Goal: Information Seeking & Learning: Learn about a topic

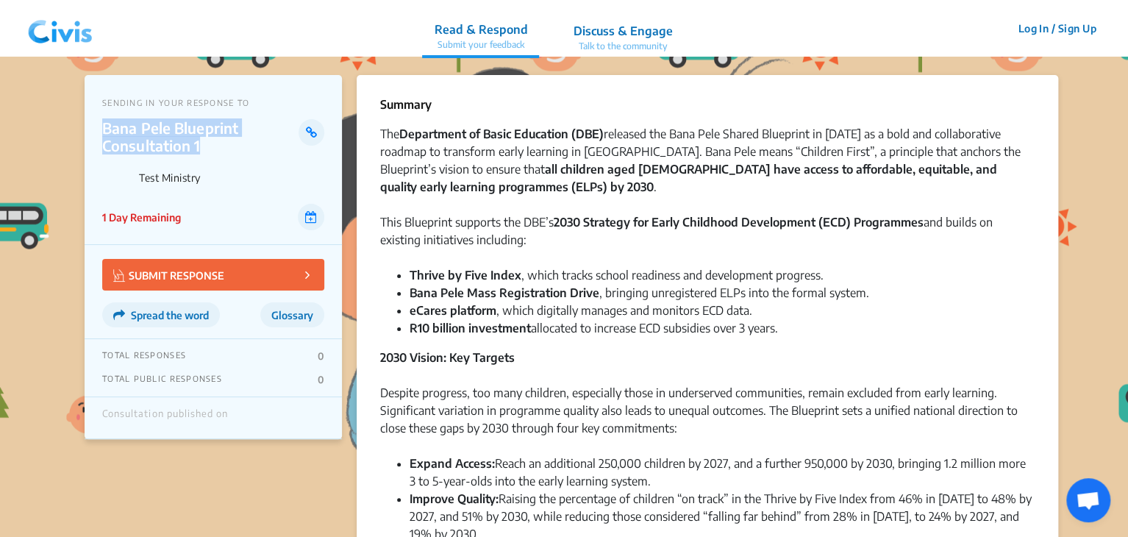
drag, startPoint x: 103, startPoint y: 126, endPoint x: 206, endPoint y: 145, distance: 104.5
click at [206, 145] on p "Bana Pele Blueprint Consultation 1" at bounding box center [200, 136] width 196 height 35
copy p "Bana Pele Blueprint Consultation 1"
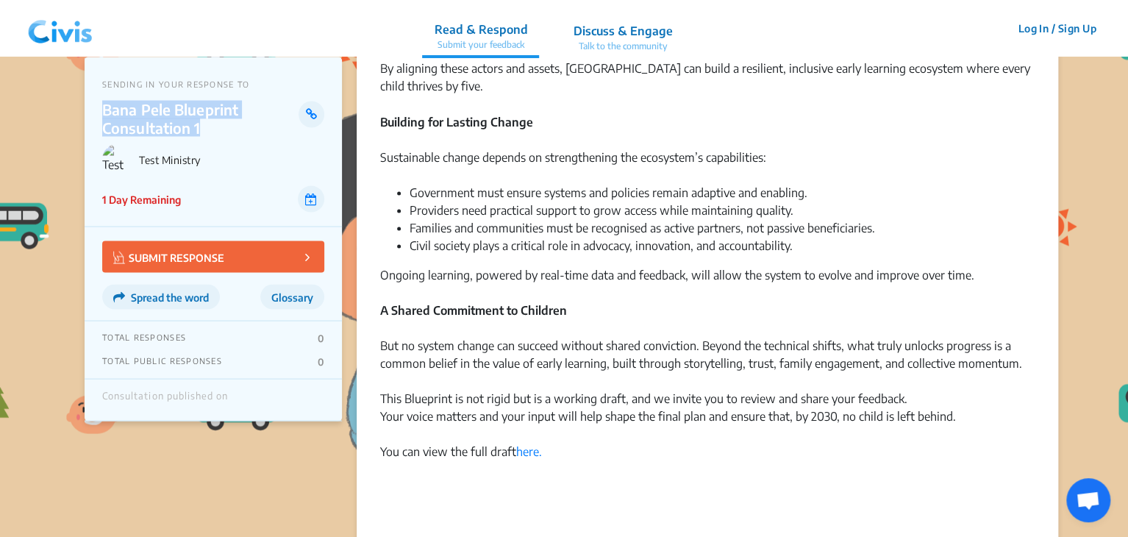
scroll to position [1376, 0]
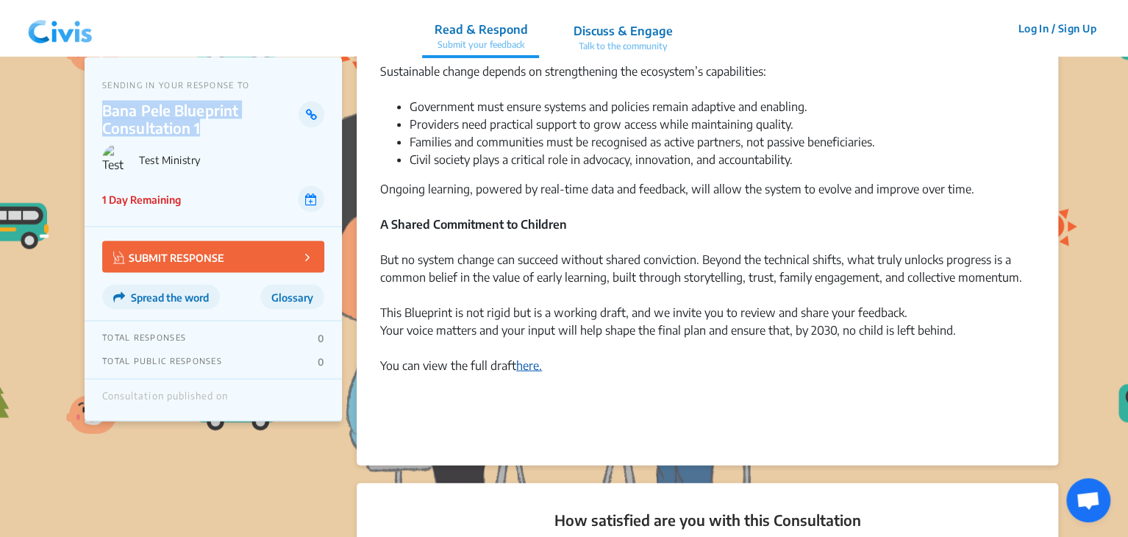
click at [526, 365] on link "here." at bounding box center [529, 364] width 26 height 15
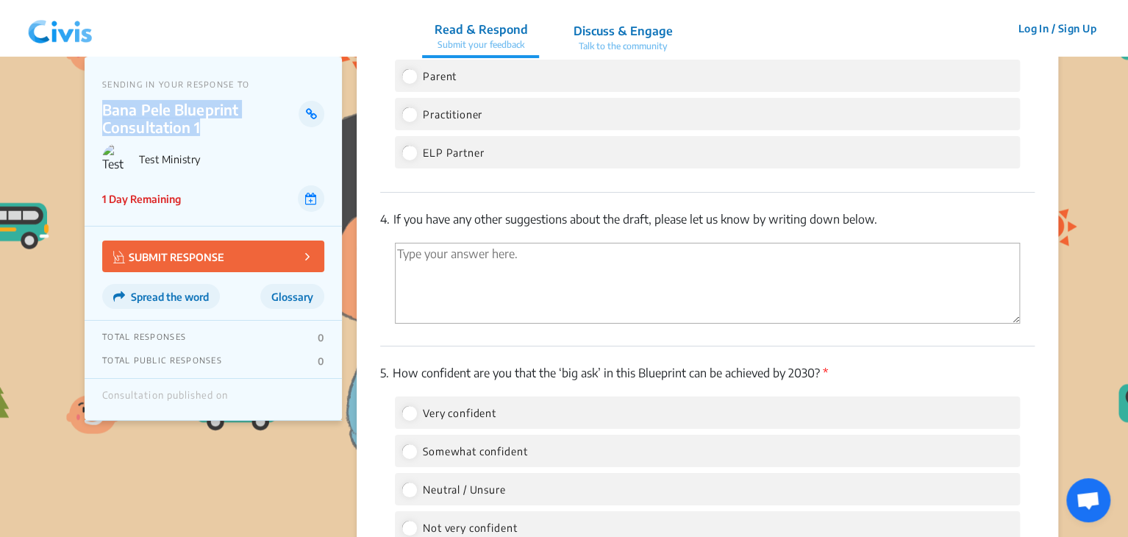
scroll to position [2493, 0]
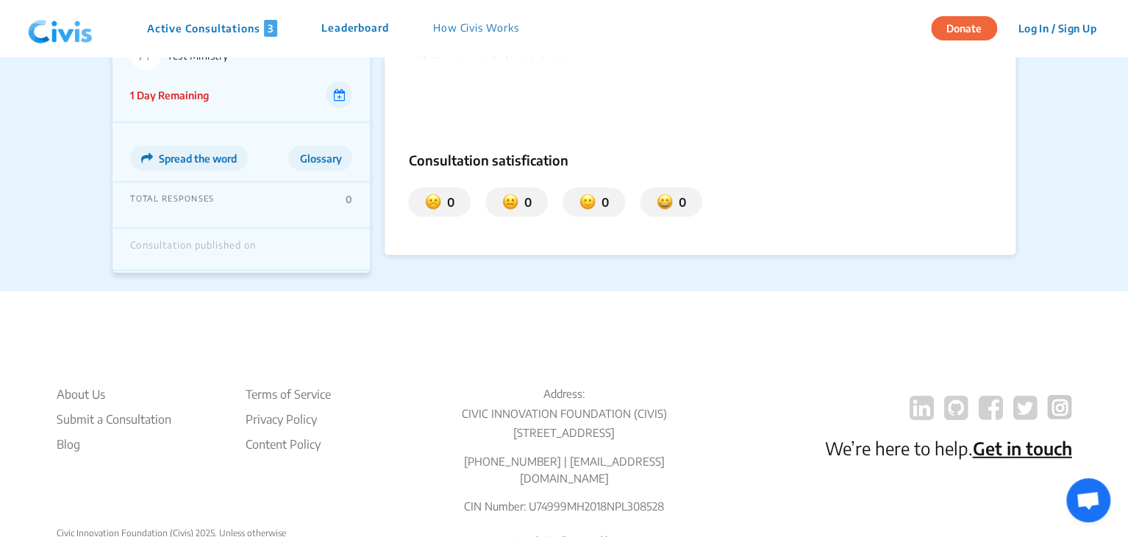
scroll to position [1741, 0]
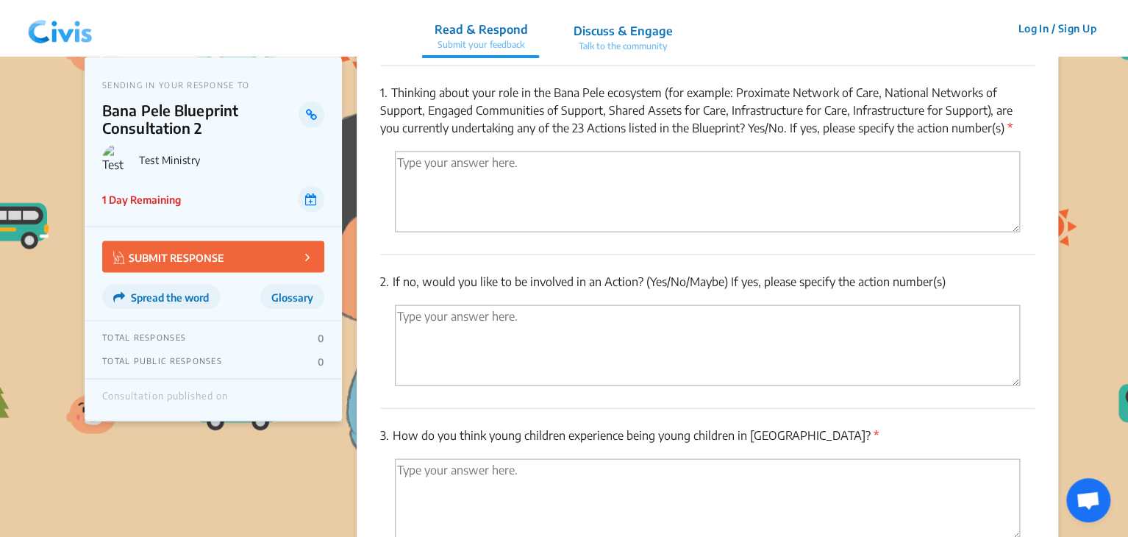
scroll to position [1354, 0]
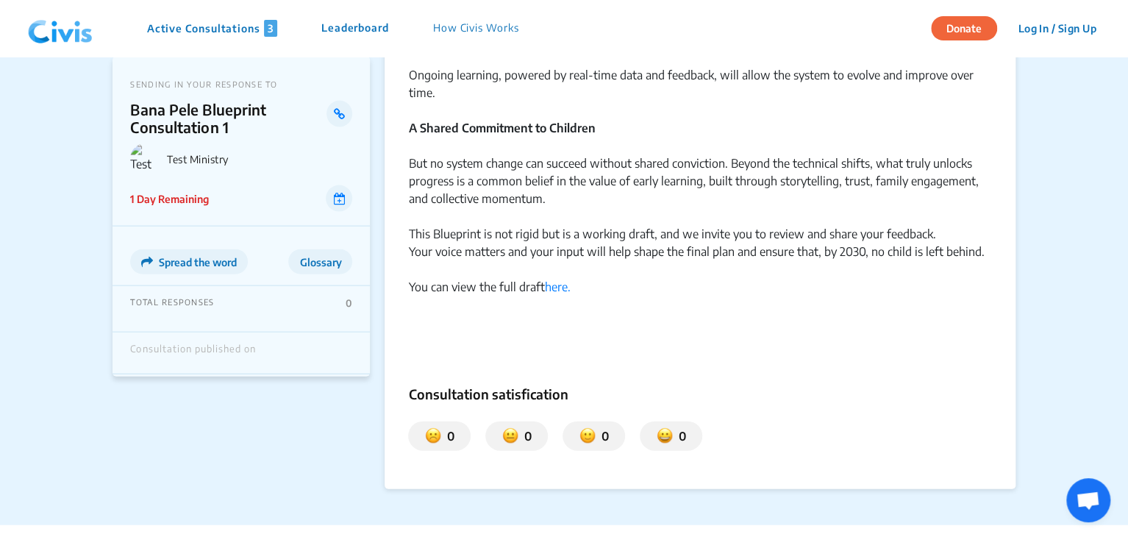
scroll to position [1505, 0]
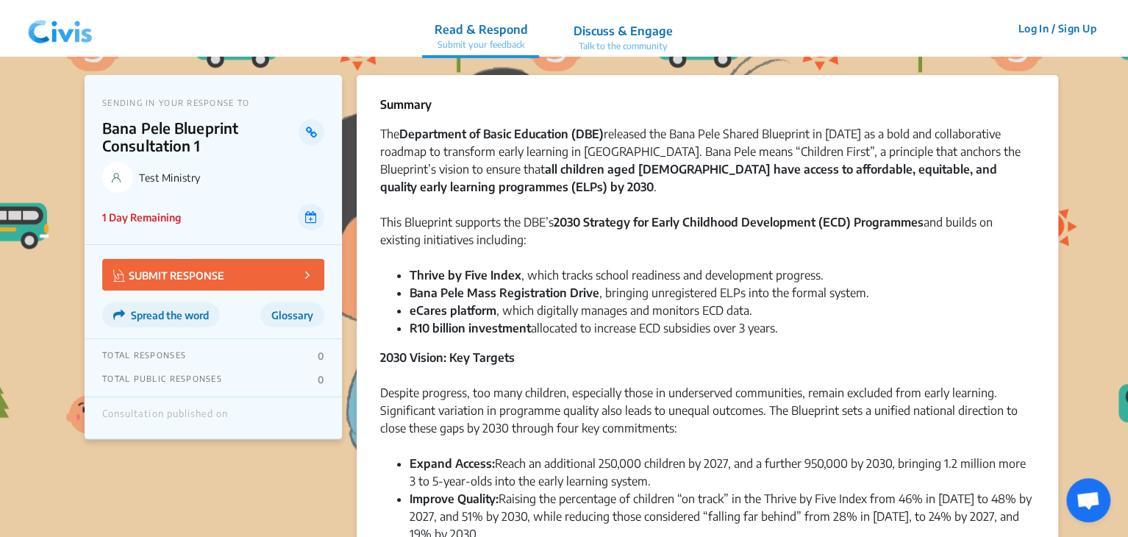
click at [698, 510] on li "Improve Quality: Raising the percentage of children “on track” in the Thrive by…" at bounding box center [721, 516] width 625 height 53
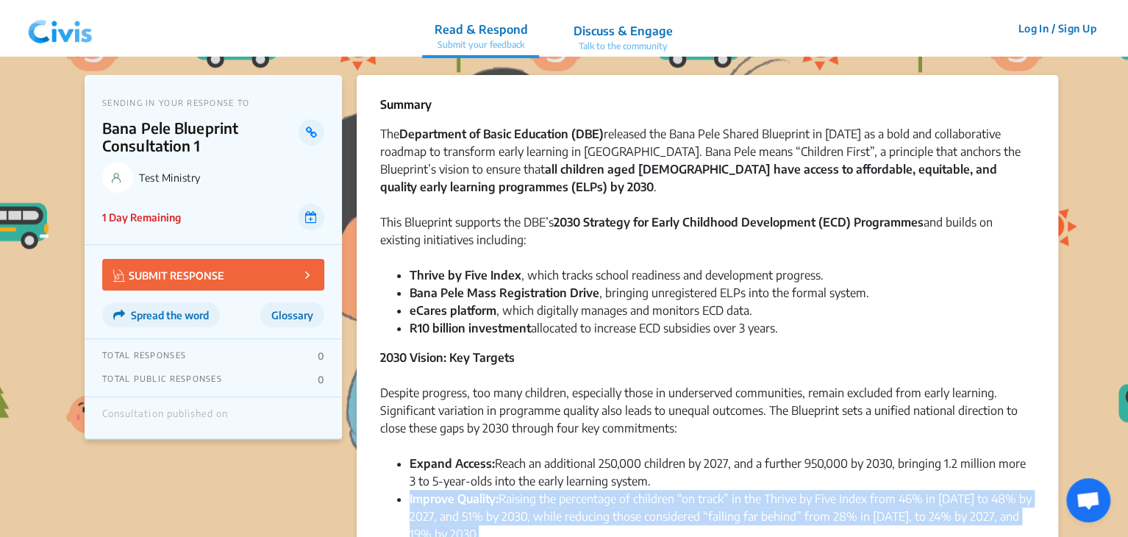
click at [698, 510] on li "Improve Quality: Raising the percentage of children “on track” in the Thrive by…" at bounding box center [721, 516] width 625 height 53
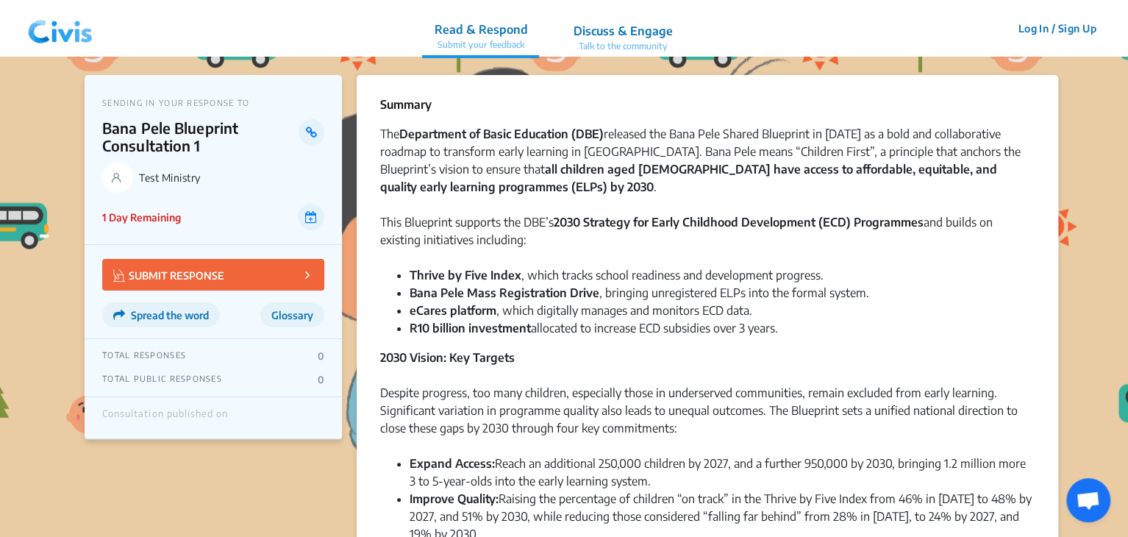
click at [682, 456] on li "Expand Access: Reach an additional 250,000 children by 2027, and a further 950,…" at bounding box center [721, 471] width 625 height 35
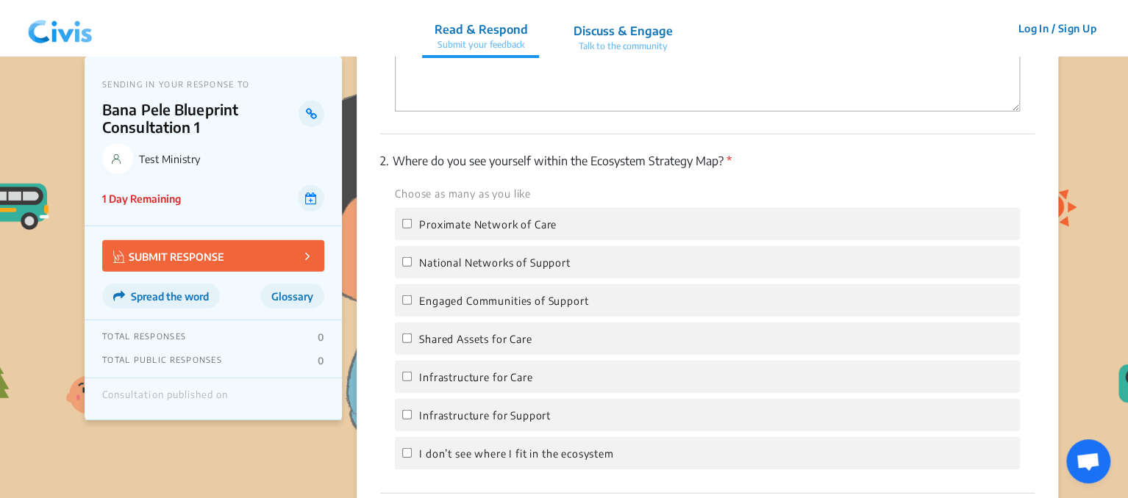
scroll to position [1846, 0]
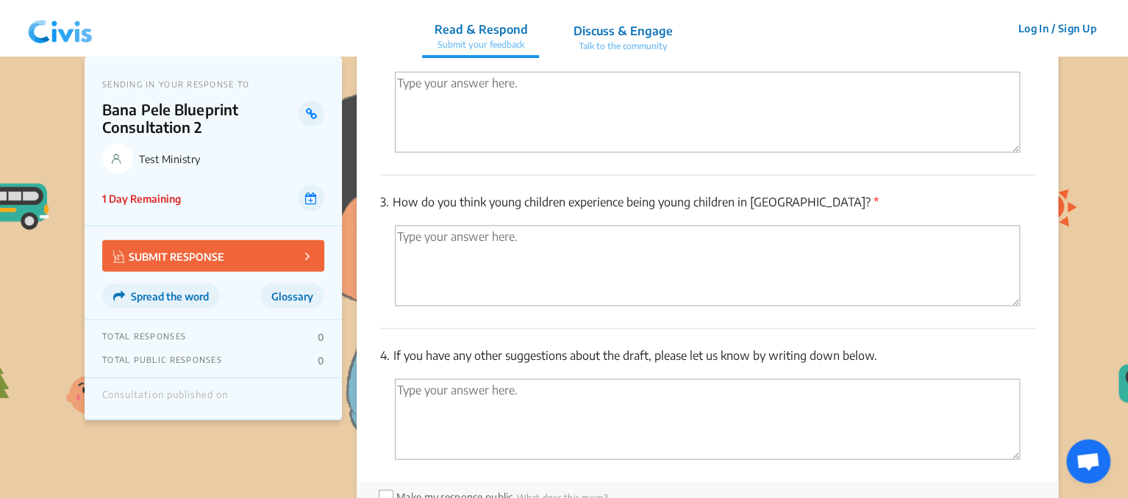
scroll to position [1616, 0]
